Goal: Task Accomplishment & Management: Manage account settings

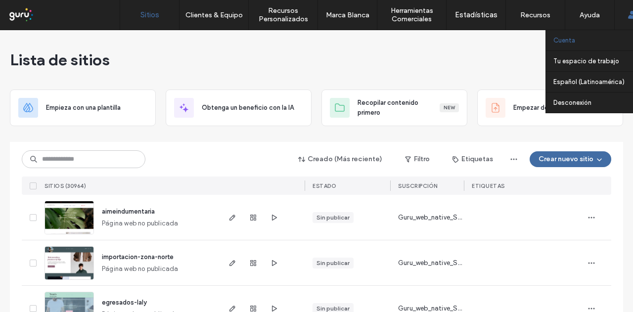
click at [577, 39] on link "Cuenta" at bounding box center [602, 40] width 96 height 20
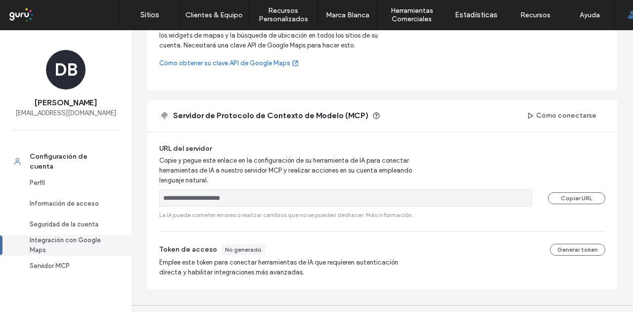
scroll to position [466, 0]
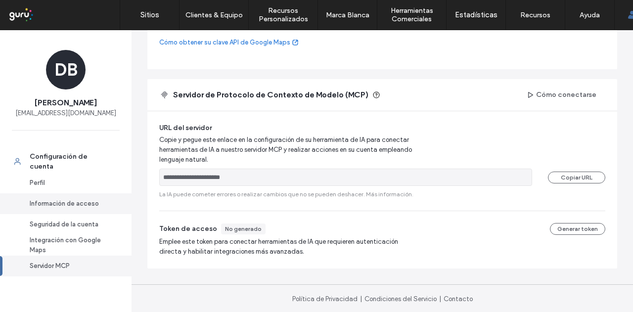
click at [78, 207] on div "Información de acceso" at bounding box center [70, 204] width 81 height 10
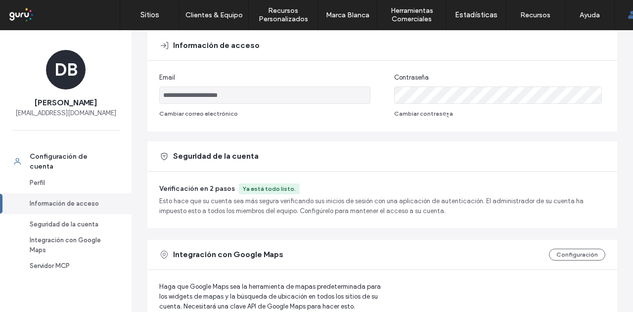
click at [276, 188] on div "Ya está todo listo." at bounding box center [269, 189] width 53 height 9
click at [74, 224] on div "Seguridad de la cuenta" at bounding box center [70, 225] width 81 height 10
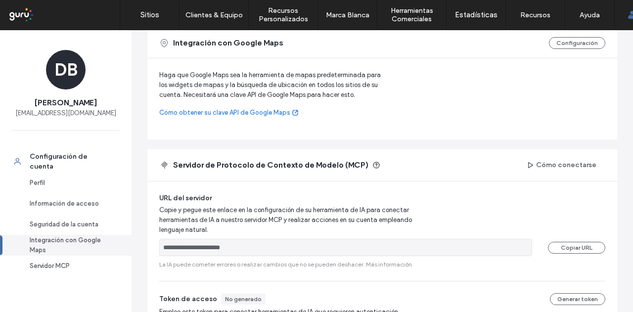
scroll to position [466, 0]
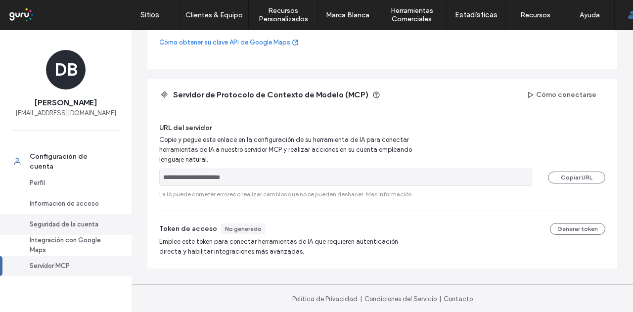
click at [70, 224] on div "Seguridad de la cuenta" at bounding box center [70, 225] width 81 height 10
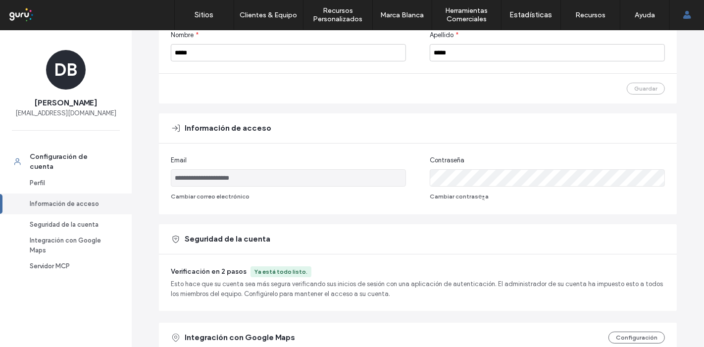
scroll to position [0, 0]
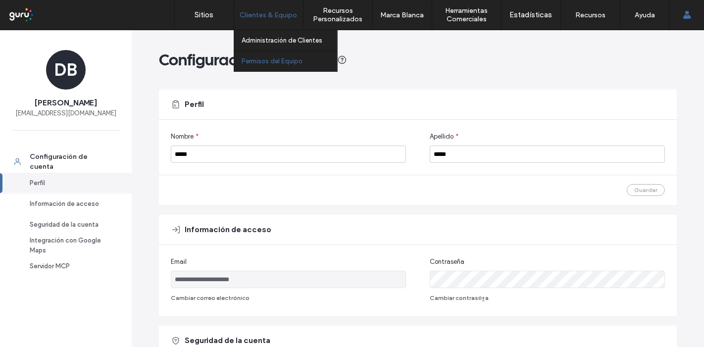
click at [288, 60] on label "Permisos del Equipo" at bounding box center [272, 60] width 61 height 7
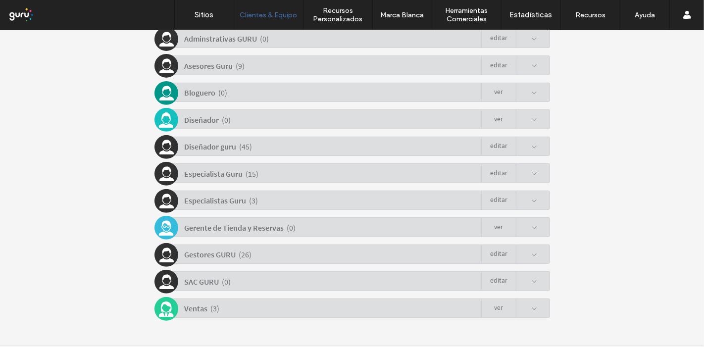
scroll to position [343, 0]
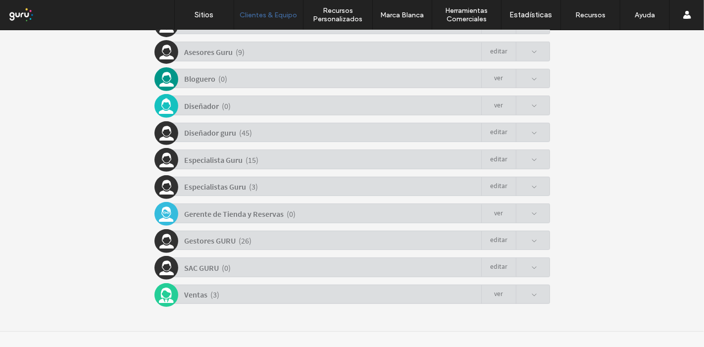
click at [329, 124] on div "Diseñador guru ( 45 ) Editar" at bounding box center [354, 131] width 391 height 19
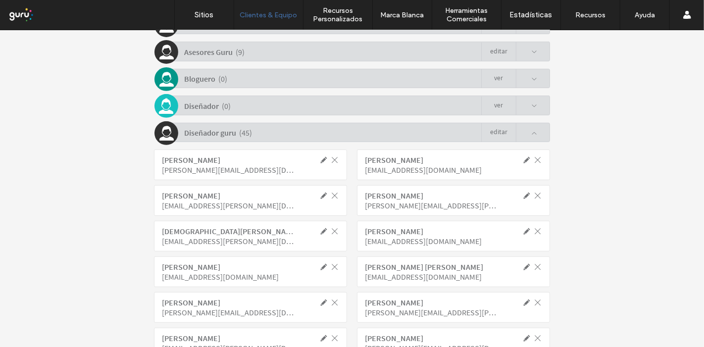
click at [329, 124] on div "Diseñador guru ( 45 ) Editar" at bounding box center [354, 131] width 391 height 19
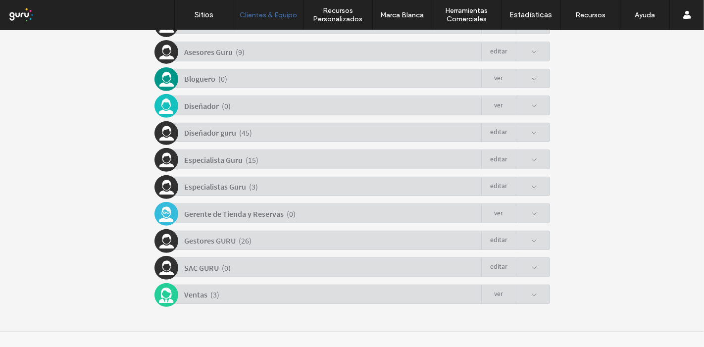
click at [333, 156] on div "Especialista Guru ( 15 ) Editar" at bounding box center [354, 158] width 391 height 19
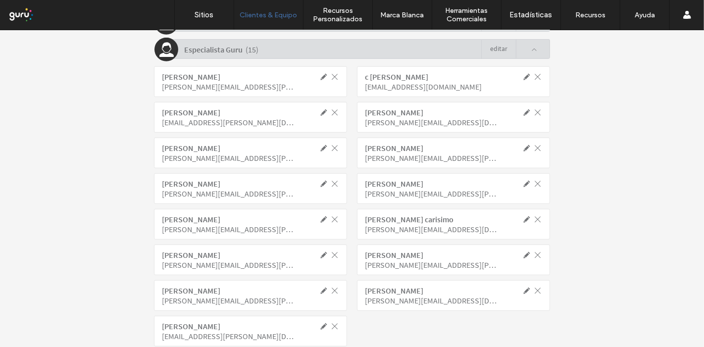
scroll to position [398, 0]
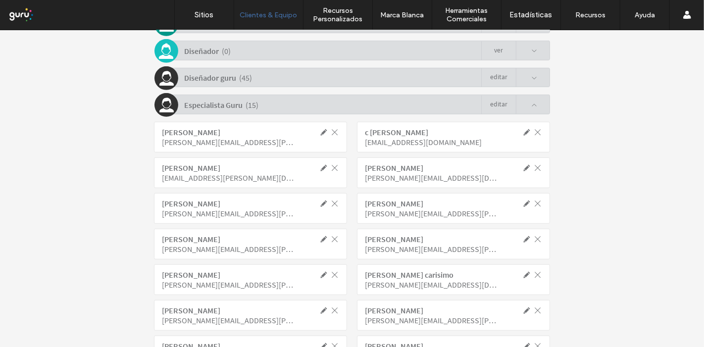
click at [320, 102] on div "Especialista Guru ( 15 ) Editar" at bounding box center [354, 103] width 391 height 19
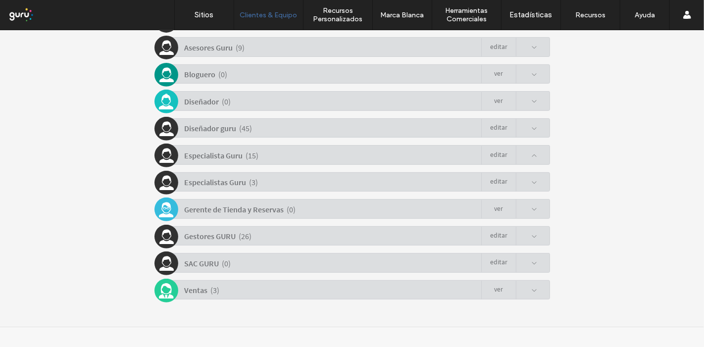
scroll to position [343, 0]
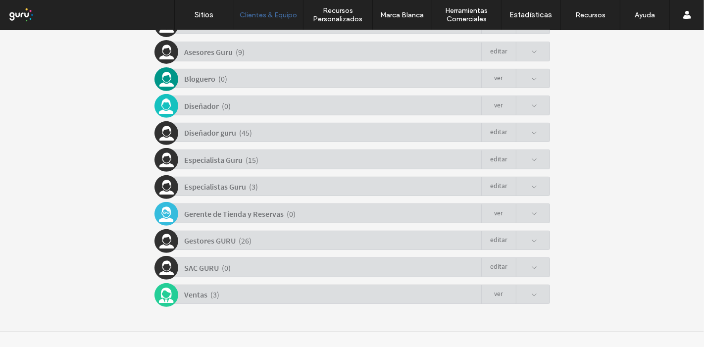
click at [313, 126] on div "Diseñador guru ( 45 ) Editar" at bounding box center [354, 131] width 391 height 19
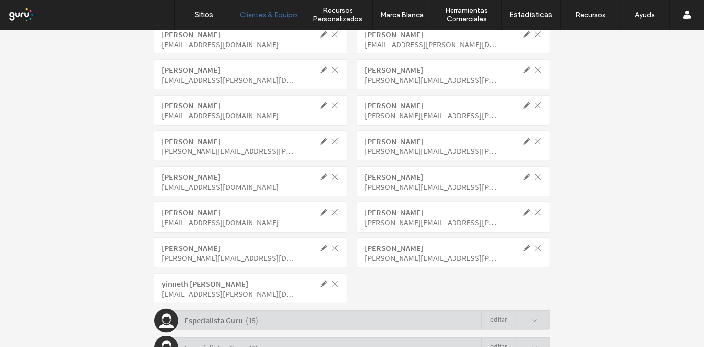
scroll to position [1164, 0]
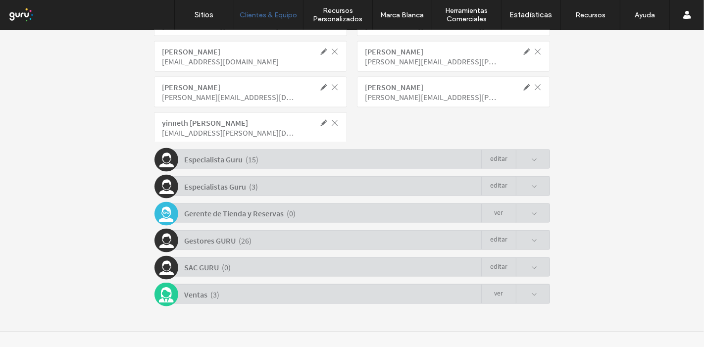
click at [369, 178] on div "Especialistas Guru ( 3 ) Editar" at bounding box center [354, 185] width 391 height 19
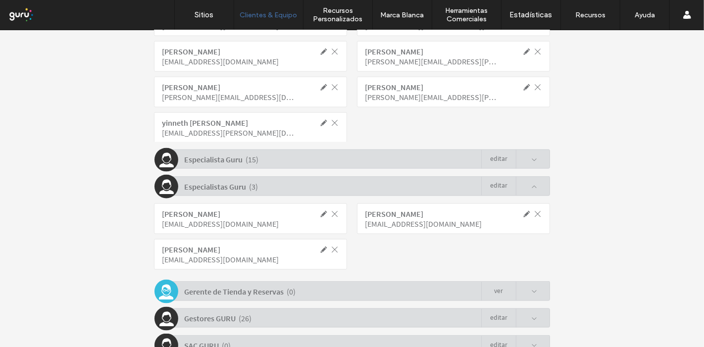
click at [356, 157] on div "Especialista Guru ( 15 ) Editar" at bounding box center [354, 158] width 391 height 19
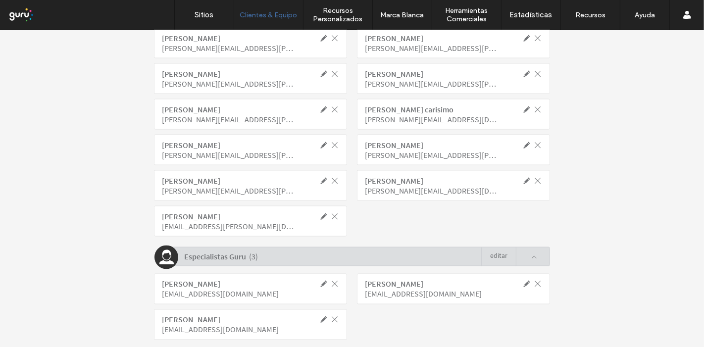
scroll to position [1533, 0]
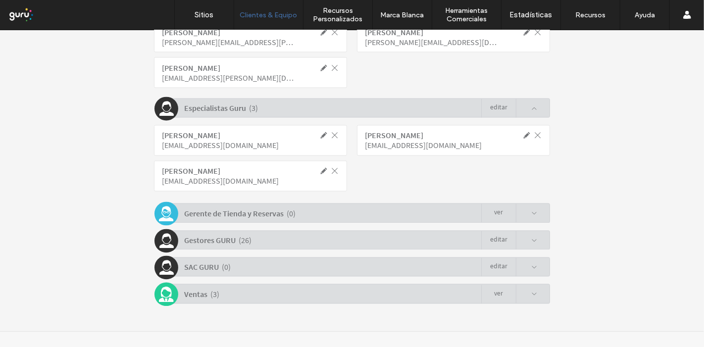
click at [314, 262] on div "SAC GURU ( 0 ) Editar" at bounding box center [354, 266] width 391 height 19
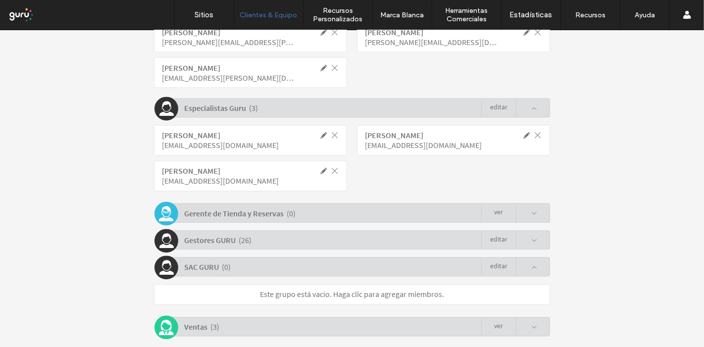
scroll to position [1565, 0]
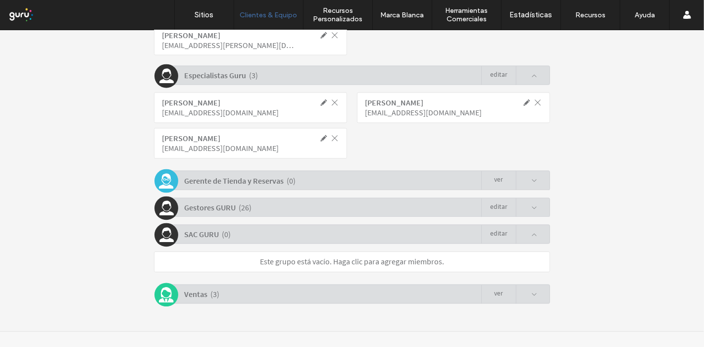
click at [314, 292] on div "Ventas ( 3 ) Ver" at bounding box center [354, 293] width 391 height 19
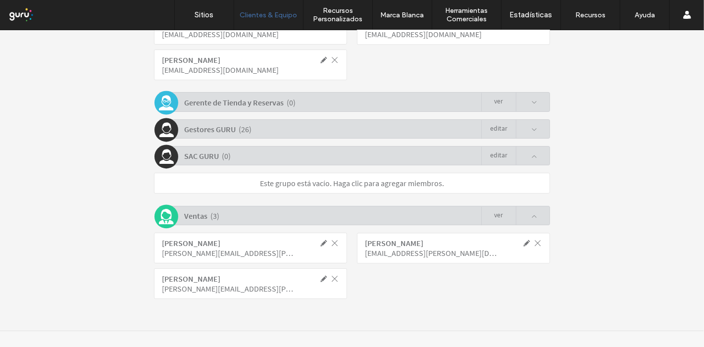
click at [262, 125] on div "Gestores GURU ( 26 ) Editar" at bounding box center [354, 128] width 391 height 19
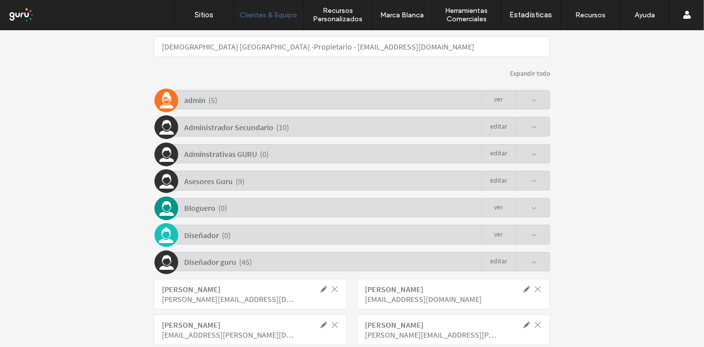
scroll to position [159, 0]
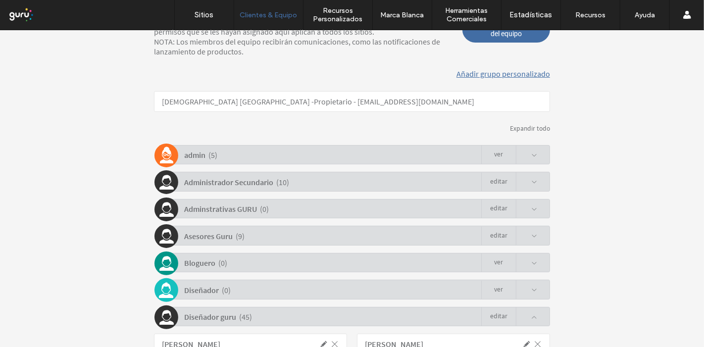
click at [256, 183] on b "Administrador Secundario" at bounding box center [228, 182] width 89 height 10
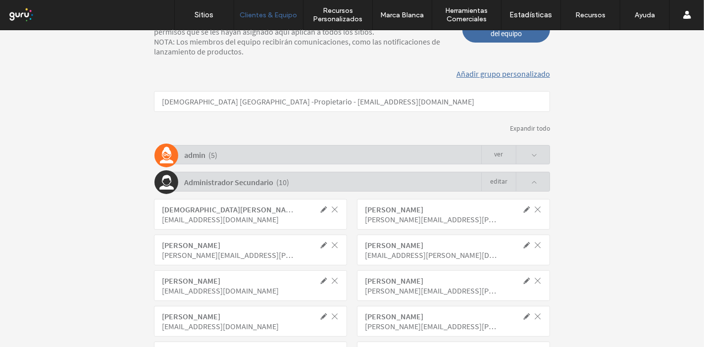
scroll to position [214, 0]
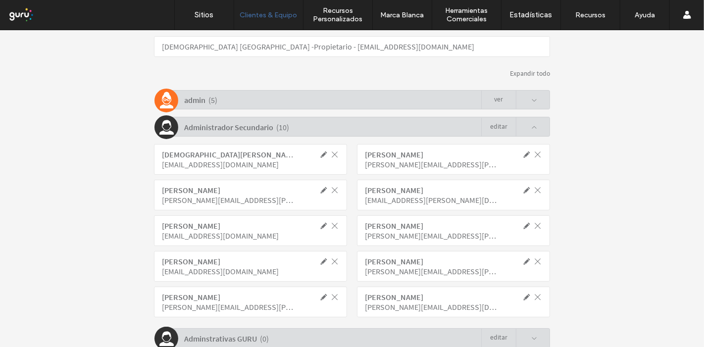
click at [249, 102] on div "admin ( 5 ) Ver" at bounding box center [354, 99] width 391 height 19
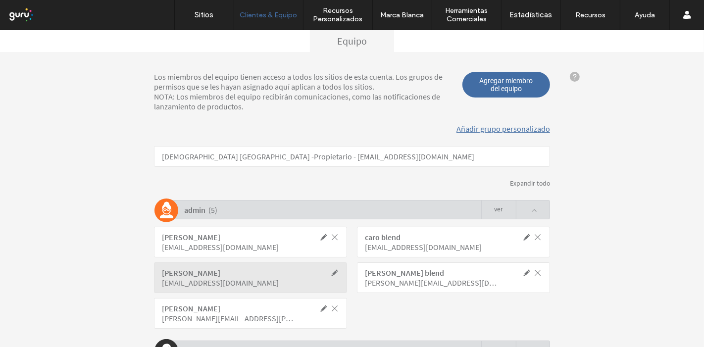
scroll to position [49, 0]
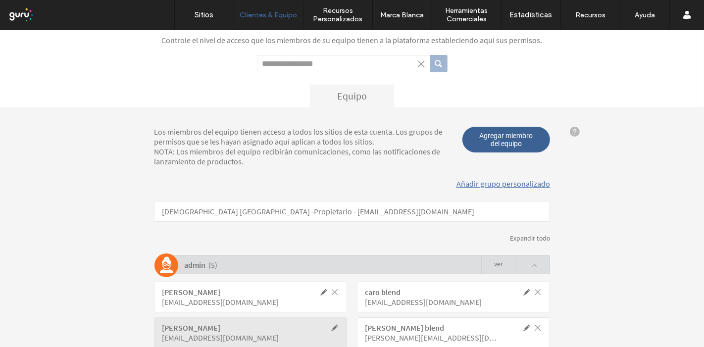
click at [491, 141] on span "Agregar miembro del equipo" at bounding box center [506, 139] width 88 height 26
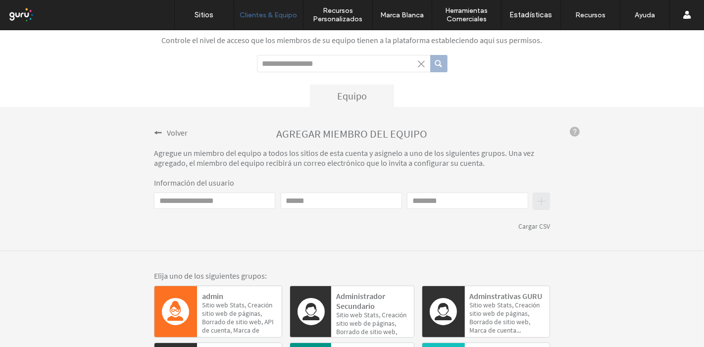
scroll to position [159, 0]
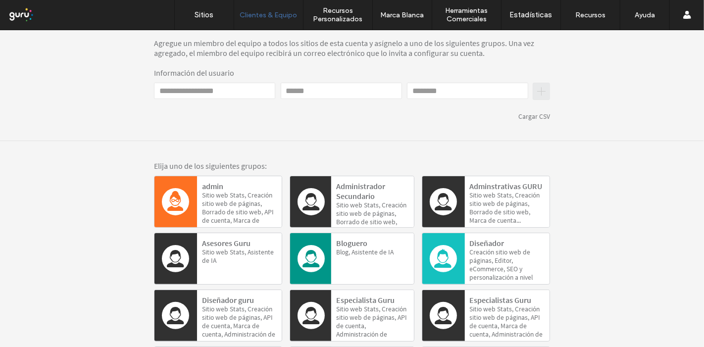
click at [197, 213] on div "admin Sitio web Stats, Creación sitio web de páginas, [GEOGRAPHIC_DATA] de siti…" at bounding box center [239, 201] width 85 height 51
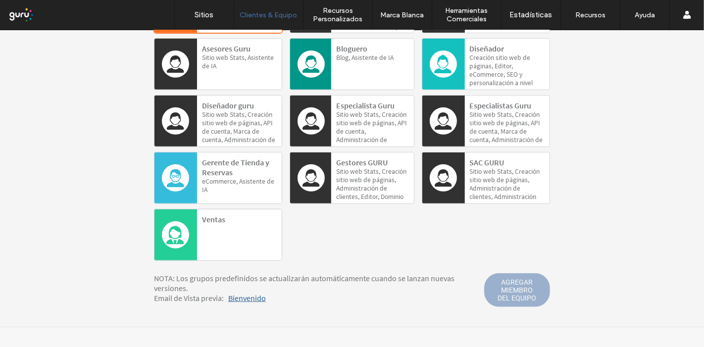
scroll to position [80, 0]
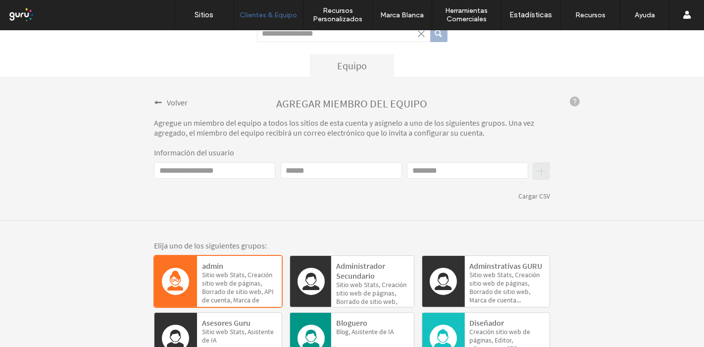
click at [224, 172] on input "Email" at bounding box center [214, 170] width 121 height 16
type input "**********"
click at [353, 176] on input "First name" at bounding box center [341, 170] width 121 height 16
type input "******"
type input "*****"
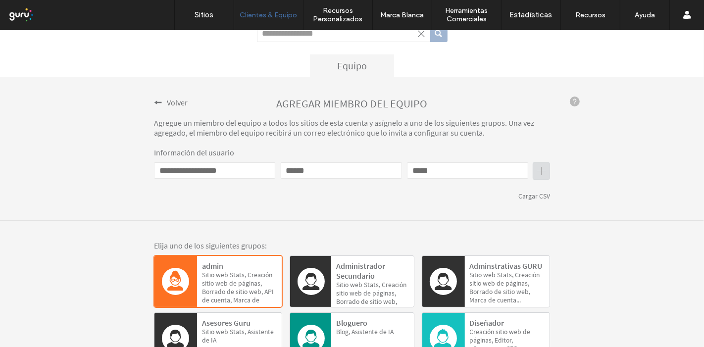
click at [533, 169] on button "submit" at bounding box center [541, 170] width 17 height 17
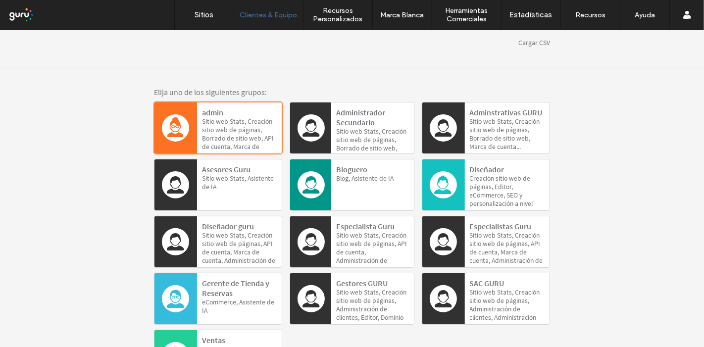
scroll to position [366, 0]
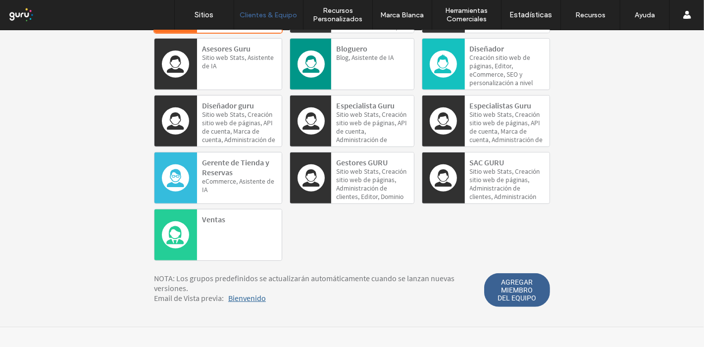
click at [496, 284] on span "AGREGAR MIEMBRO DEL EQUIPO" at bounding box center [517, 290] width 66 height 34
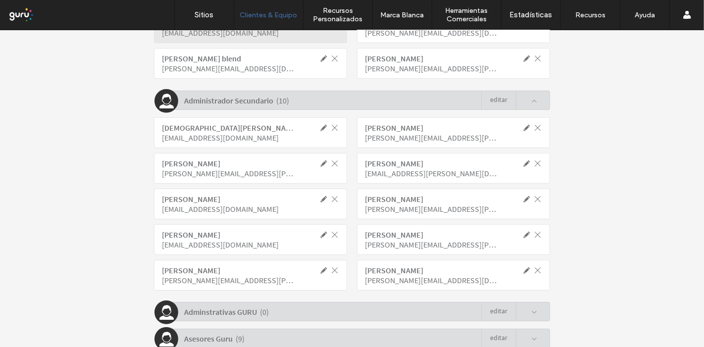
scroll to position [244, 0]
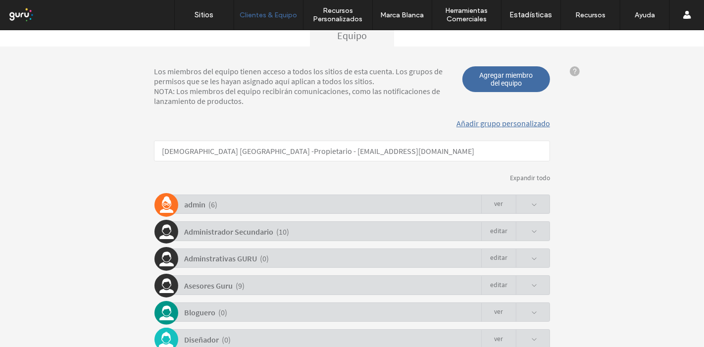
scroll to position [165, 0]
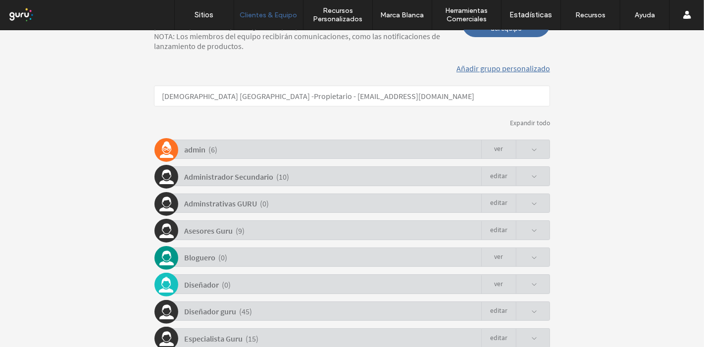
click at [531, 147] on span at bounding box center [534, 149] width 6 height 6
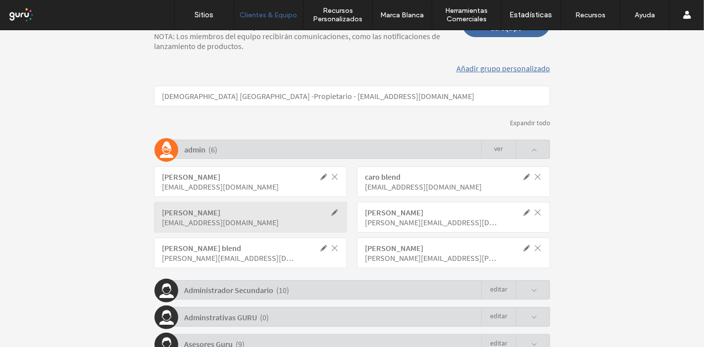
scroll to position [220, 0]
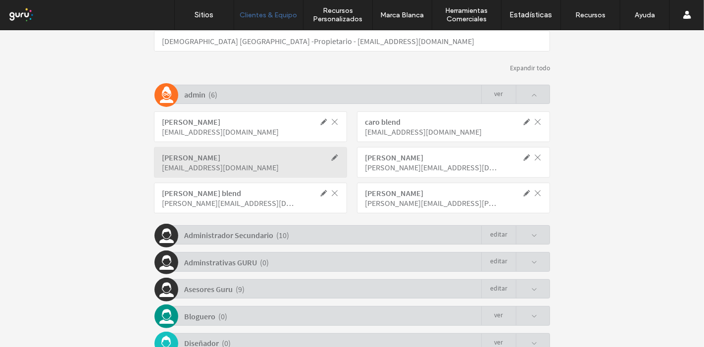
click at [531, 93] on span at bounding box center [534, 95] width 6 height 6
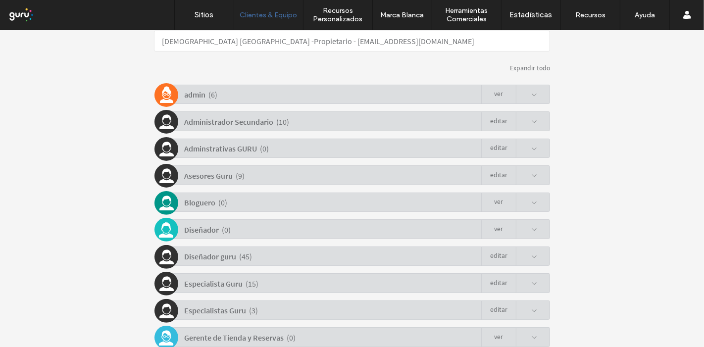
click at [533, 121] on span at bounding box center [534, 121] width 6 height 6
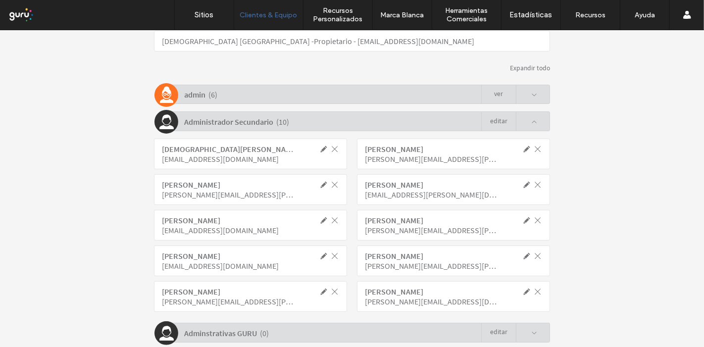
click at [536, 90] on div "admin ( 6 ) Ver" at bounding box center [354, 93] width 391 height 19
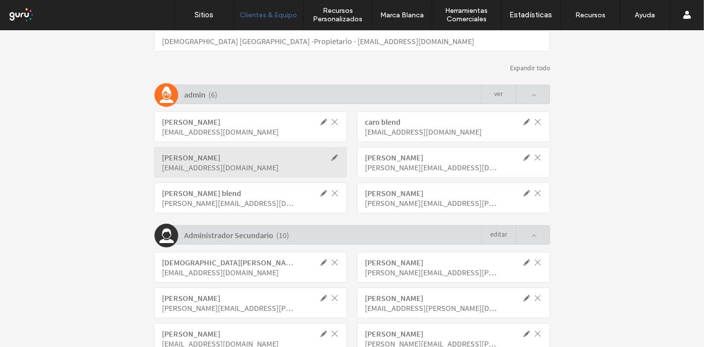
click at [538, 157] on span at bounding box center [537, 156] width 9 height 9
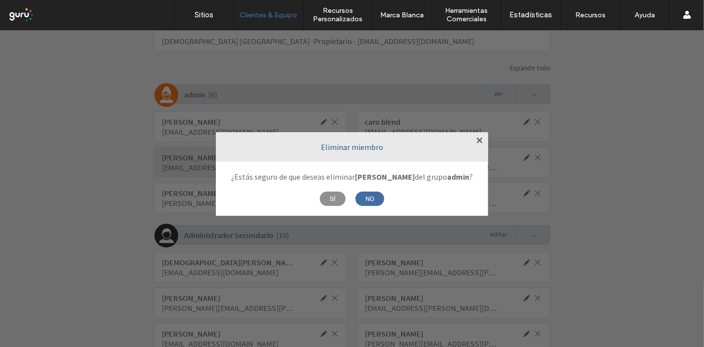
click at [330, 198] on span "SÍ" at bounding box center [333, 198] width 26 height 14
